Goal: Task Accomplishment & Management: Use online tool/utility

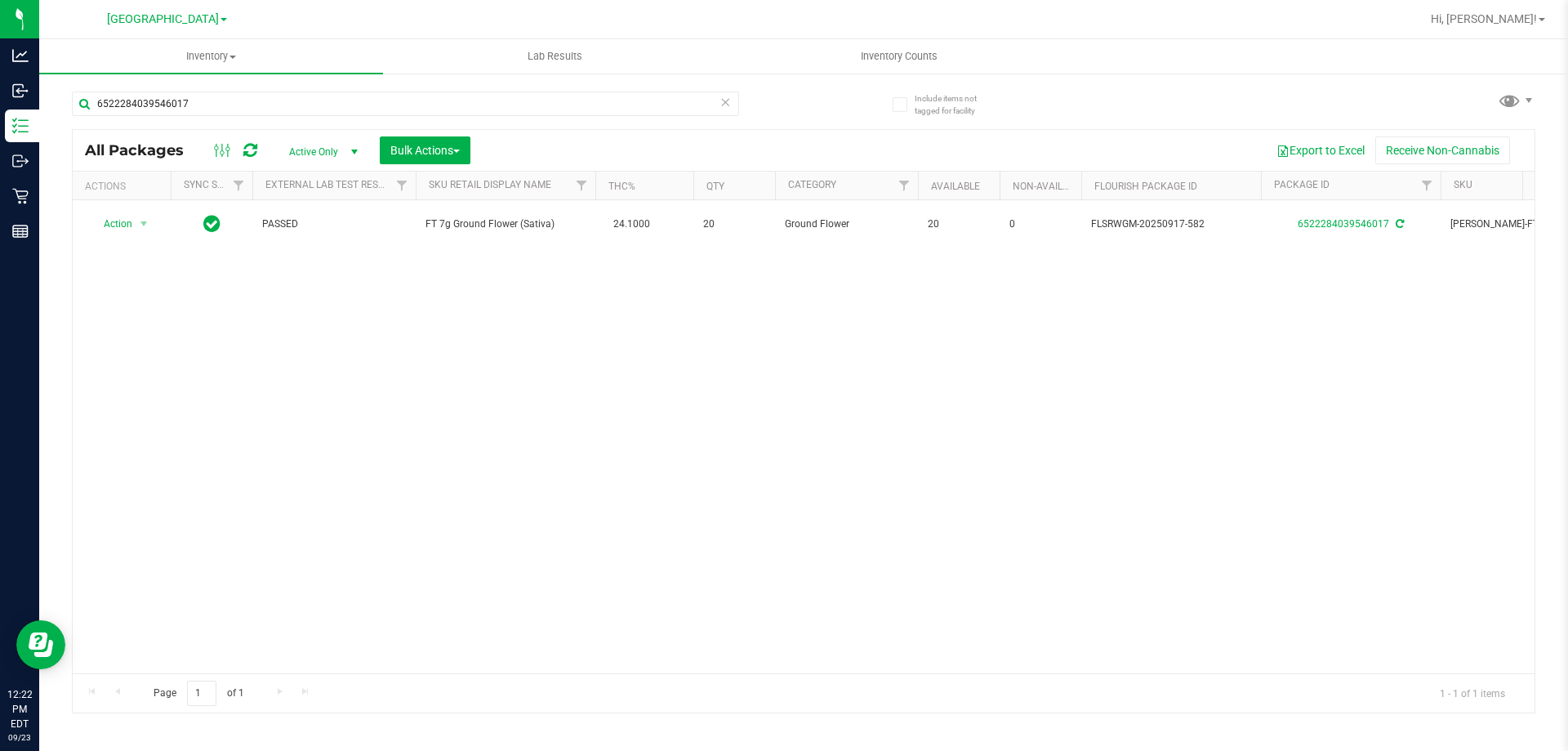
click at [187, 117] on div "6522284039546017" at bounding box center [405, 109] width 667 height 37
click at [191, 106] on input "6522284039546017" at bounding box center [405, 103] width 667 height 25
click at [191, 105] on input "6522284039546017" at bounding box center [405, 103] width 667 height 25
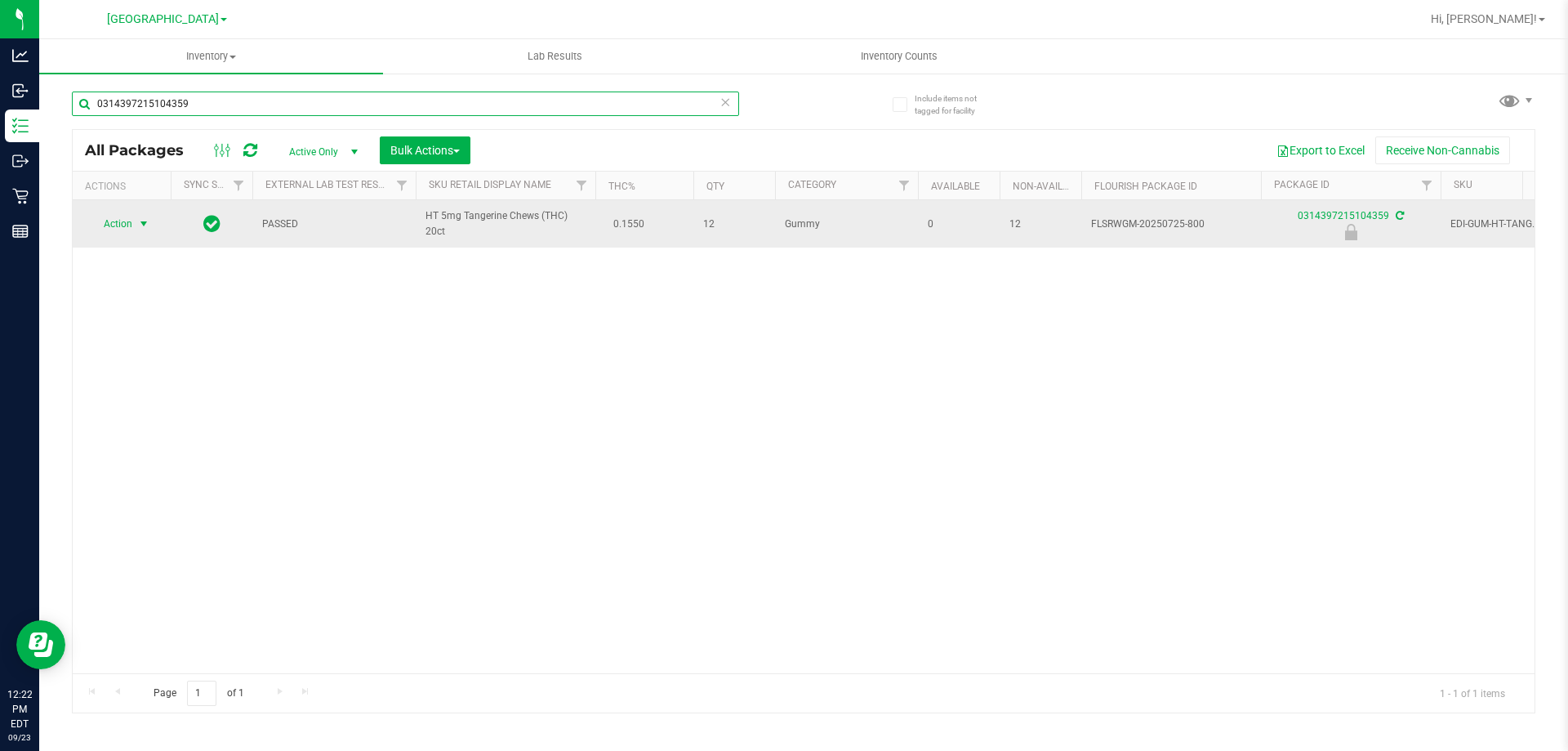
type input "0314397215104359"
click at [139, 224] on span "select" at bounding box center [144, 224] width 13 height 13
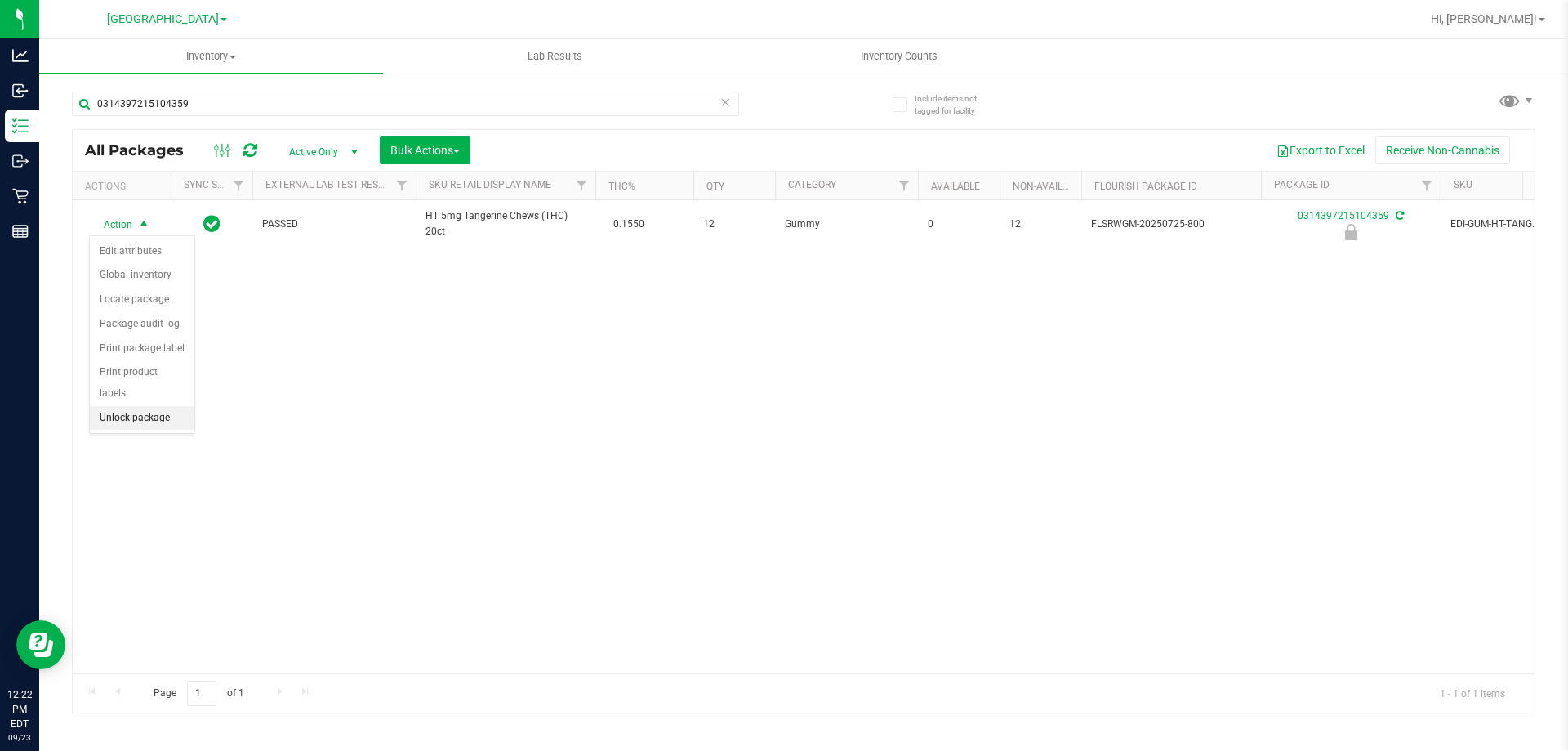
click at [167, 406] on li "Unlock package" at bounding box center [142, 418] width 105 height 25
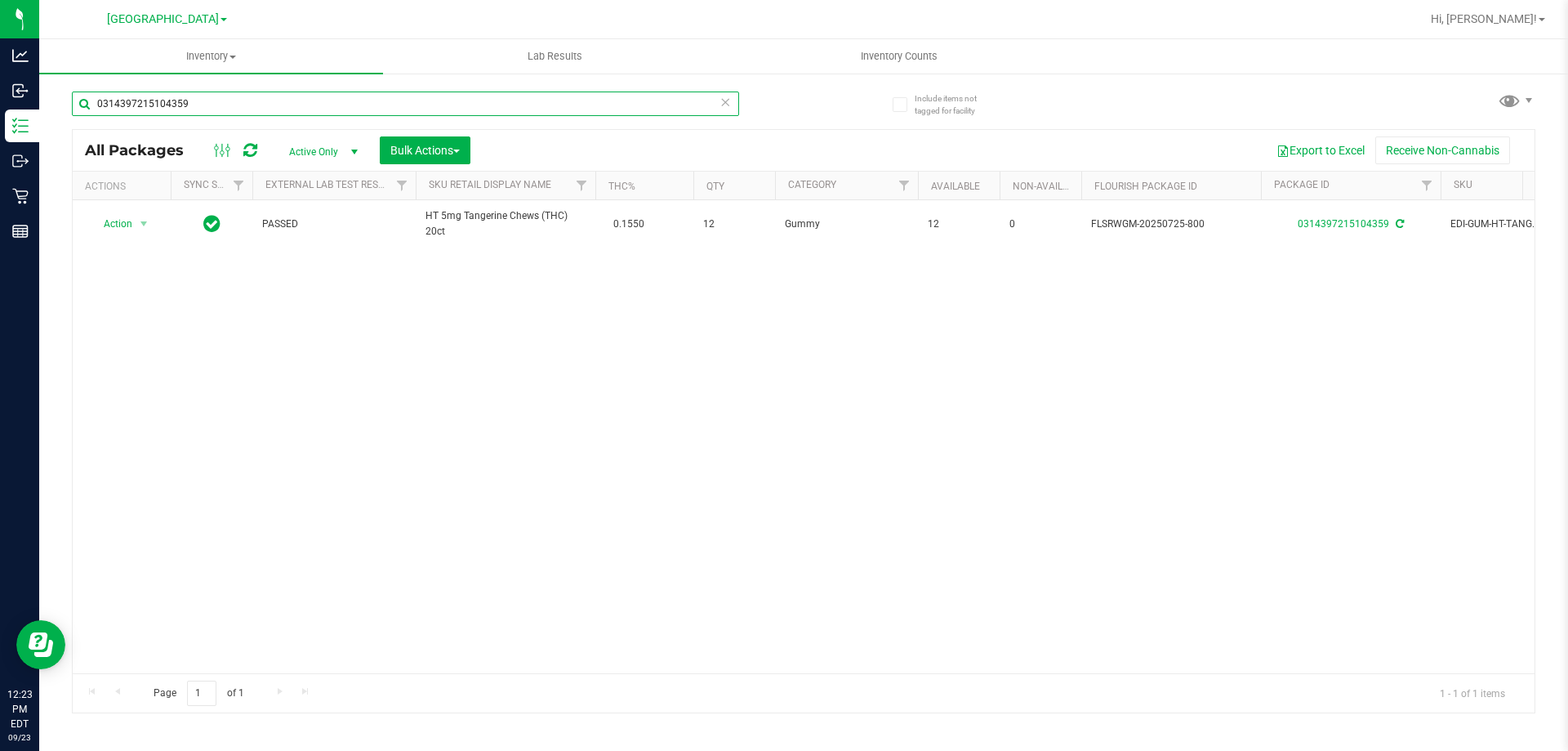
click at [195, 103] on input "0314397215104359" at bounding box center [405, 103] width 667 height 25
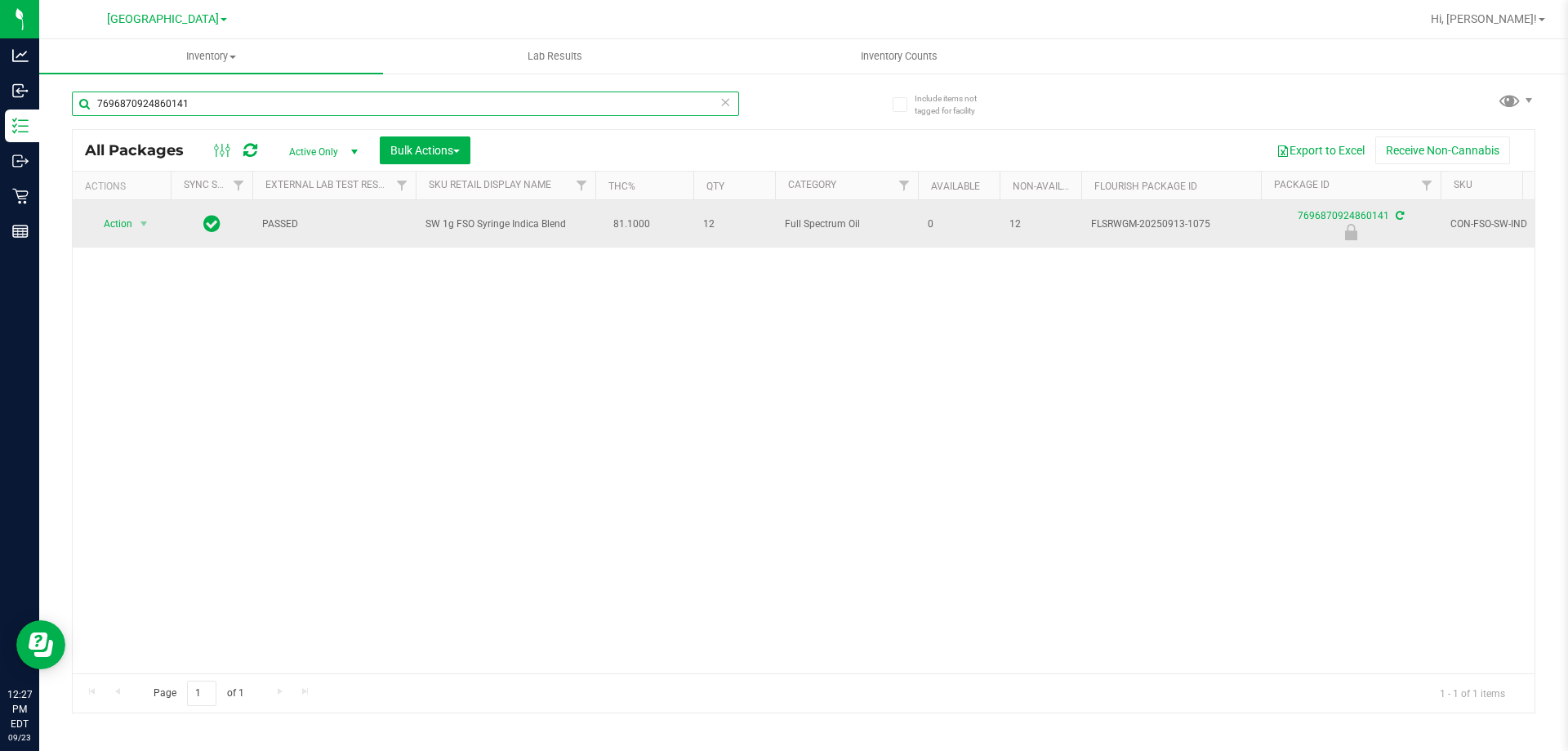
type input "7696870924860141"
click at [149, 213] on span "select" at bounding box center [144, 223] width 20 height 23
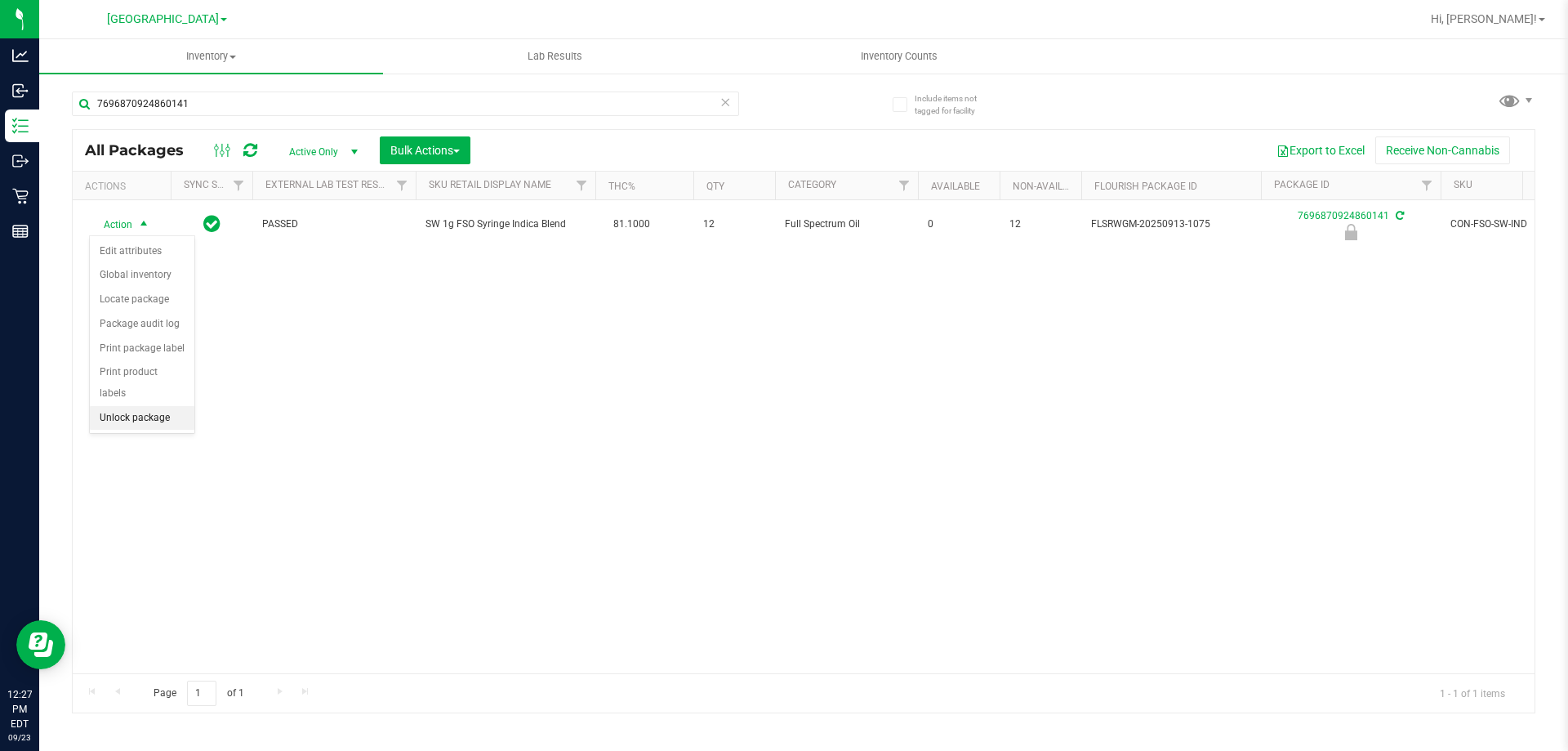
click at [152, 406] on li "Unlock package" at bounding box center [142, 418] width 105 height 25
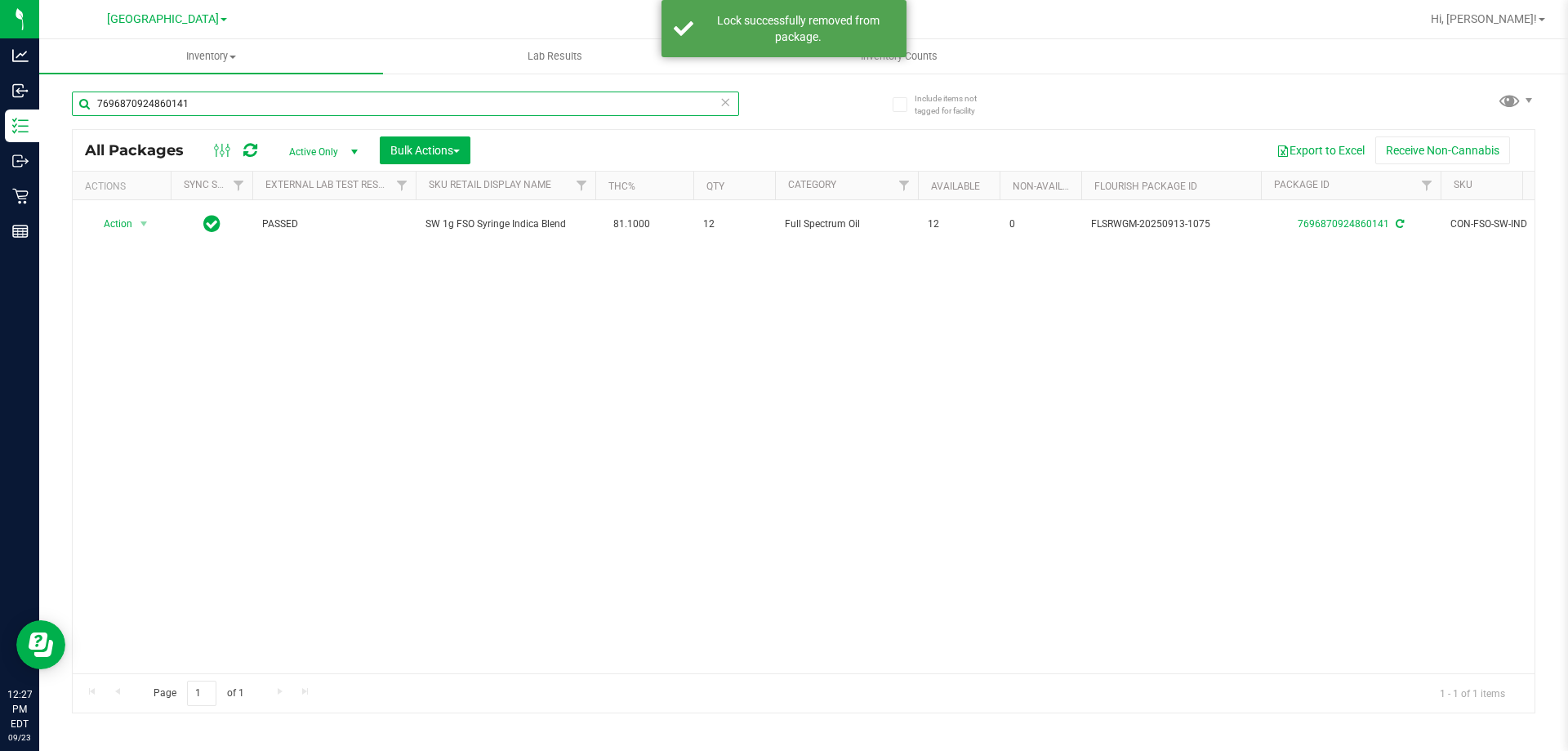
click at [222, 107] on input "7696870924860141" at bounding box center [405, 103] width 667 height 25
